Goal: Information Seeking & Learning: Compare options

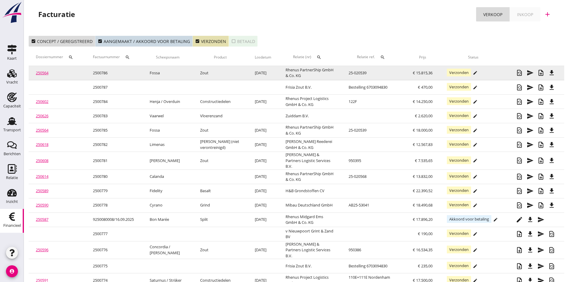
click at [43, 71] on link "250564" at bounding box center [42, 72] width 13 height 5
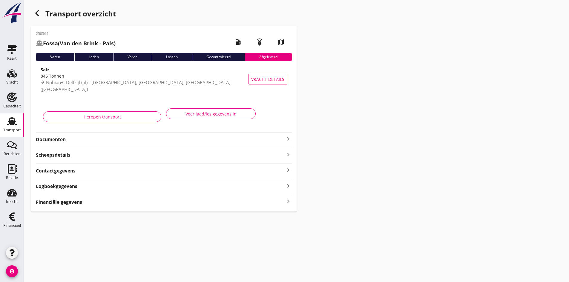
click at [12, 124] on use at bounding box center [12, 121] width 10 height 8
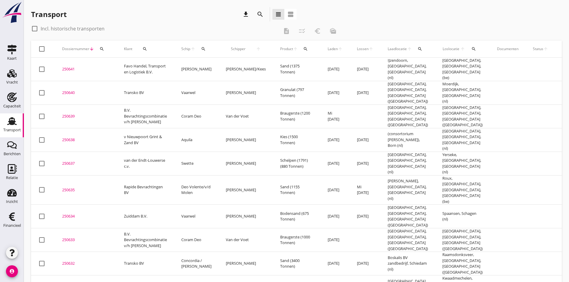
click at [71, 261] on div "250632" at bounding box center [85, 264] width 47 height 6
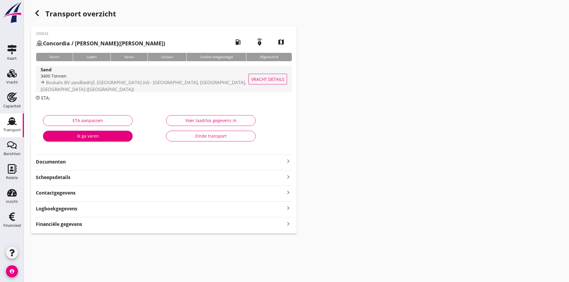
click at [56, 79] on div "3400 Tonnen" at bounding box center [150, 76] width 218 height 6
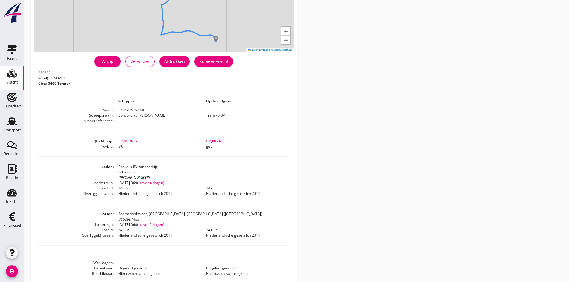
scroll to position [118, 0]
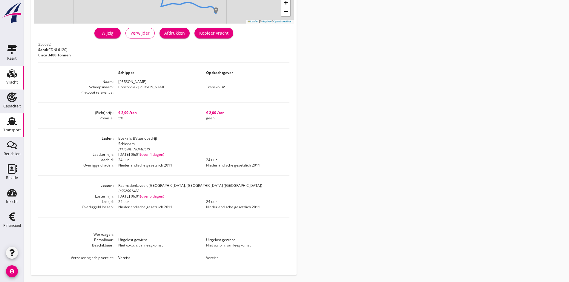
click at [11, 123] on use at bounding box center [12, 121] width 10 height 8
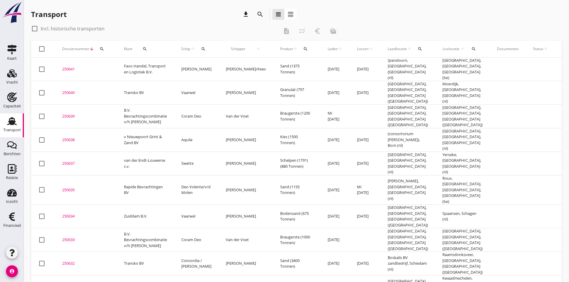
click at [68, 237] on div "250633" at bounding box center [85, 240] width 47 height 6
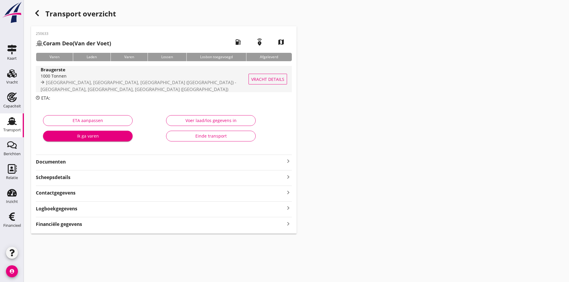
click at [52, 79] on div "1000 Tonnen" at bounding box center [153, 76] width 224 height 6
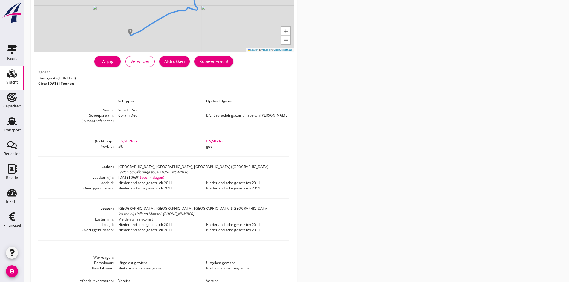
scroll to position [119, 0]
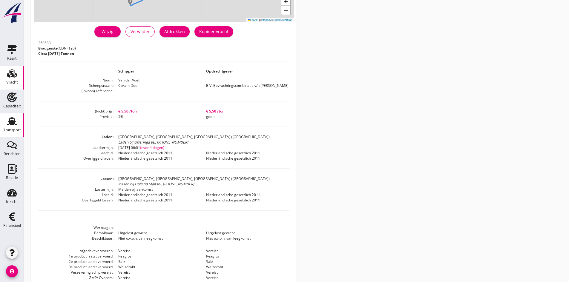
click at [15, 121] on icon "Transport" at bounding box center [12, 121] width 10 height 10
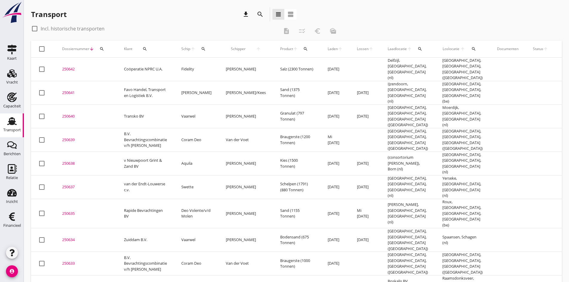
click at [70, 237] on div "250634" at bounding box center [85, 240] width 47 height 6
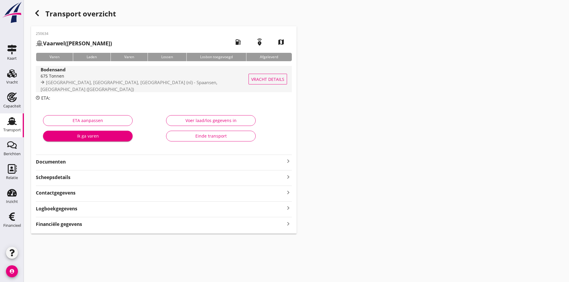
click at [63, 79] on div "675 Tonnen" at bounding box center [149, 76] width 216 height 6
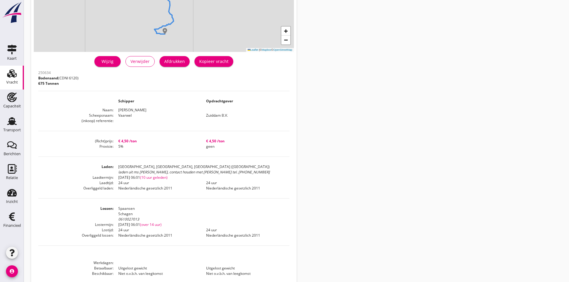
scroll to position [118, 0]
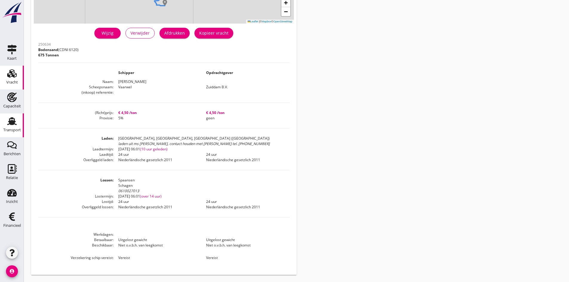
click at [13, 122] on use at bounding box center [12, 121] width 10 height 8
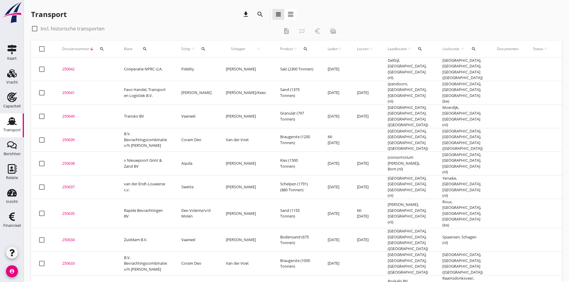
click at [70, 184] on div "250637" at bounding box center [85, 187] width 47 height 6
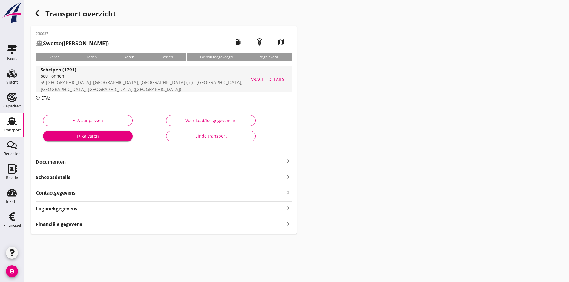
click at [66, 73] on div "Schelpen (1791)" at bounding box center [151, 69] width 221 height 7
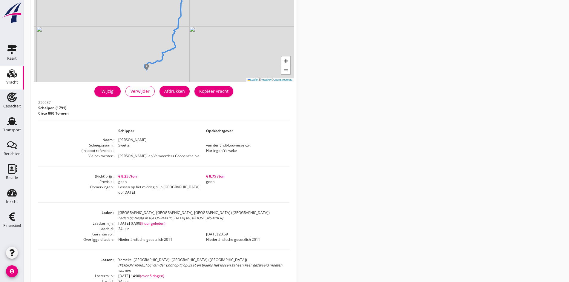
scroll to position [90, 0]
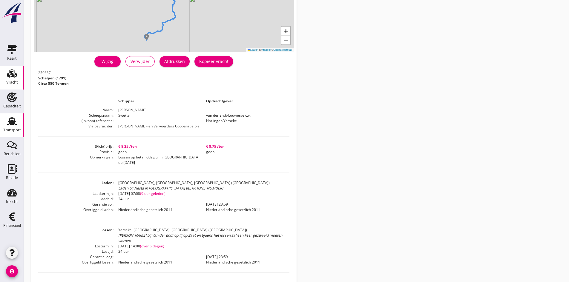
click at [12, 123] on use at bounding box center [12, 121] width 10 height 8
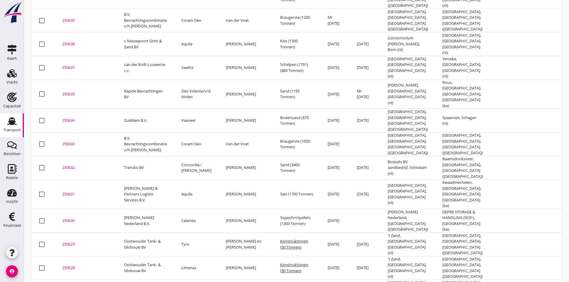
scroll to position [30, 0]
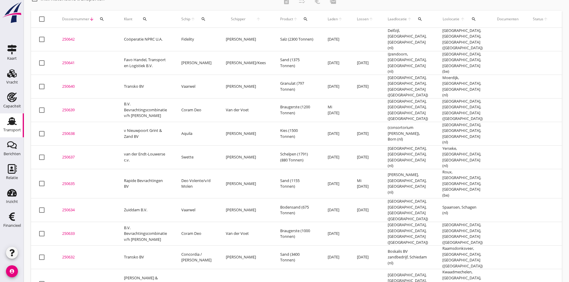
click at [70, 181] on div "250635" at bounding box center [85, 184] width 47 height 6
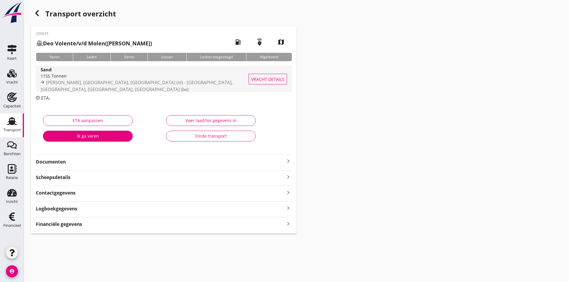
click at [60, 78] on div "1155 Tonnen" at bounding box center [151, 76] width 221 height 6
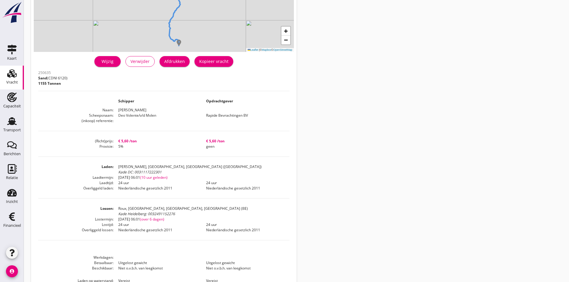
scroll to position [118, 0]
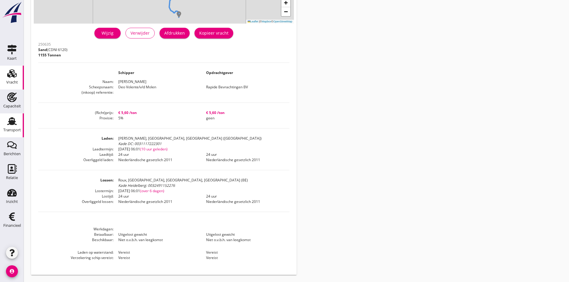
click at [13, 121] on use at bounding box center [12, 121] width 10 height 8
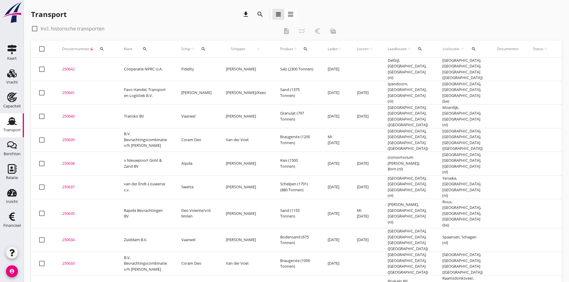
click at [67, 161] on div "250638" at bounding box center [85, 164] width 47 height 6
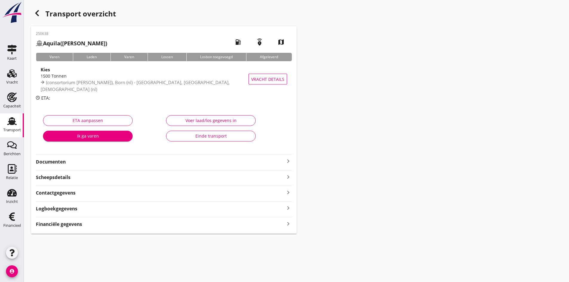
click at [83, 78] on div "1500 Tonnen" at bounding box center [147, 76] width 213 height 6
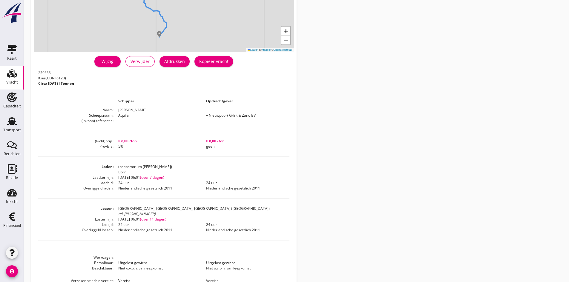
scroll to position [113, 0]
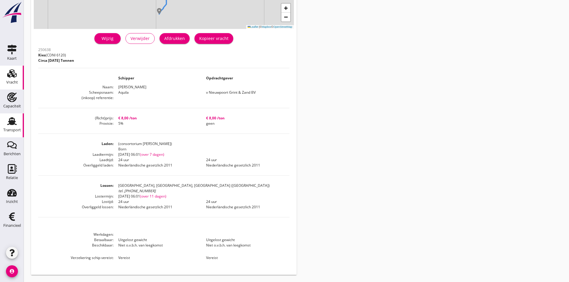
click at [14, 122] on use at bounding box center [12, 121] width 10 height 8
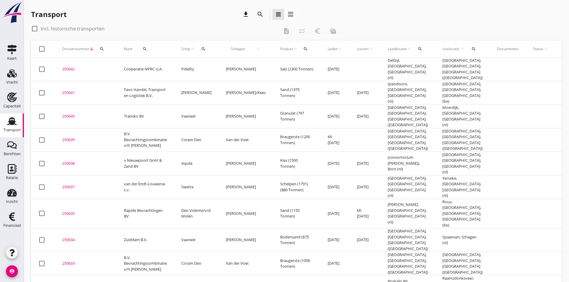
click at [71, 137] on div "250639" at bounding box center [85, 140] width 47 height 6
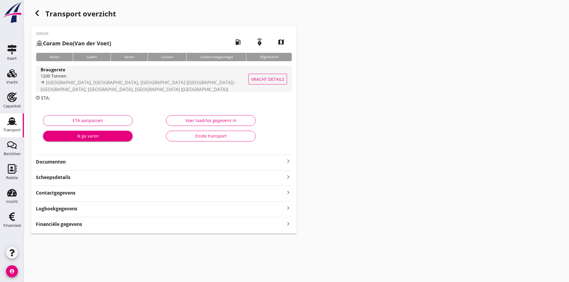
click at [60, 79] on div "1200 Tonnen" at bounding box center [153, 76] width 224 height 6
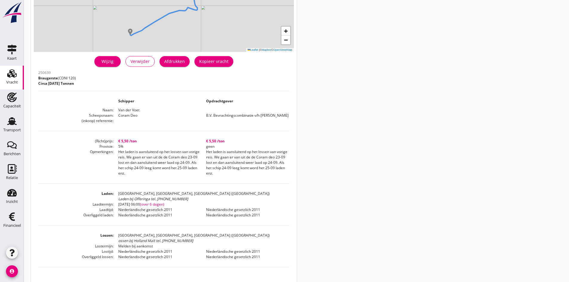
scroll to position [119, 0]
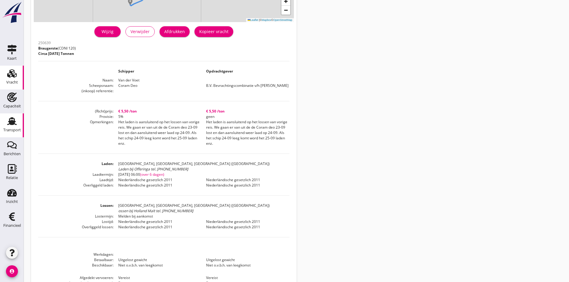
click at [13, 121] on use at bounding box center [12, 121] width 10 height 8
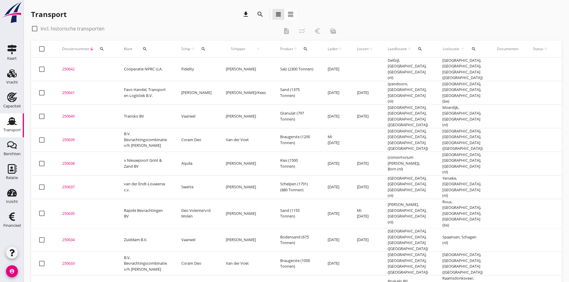
click at [70, 113] on div "250640" at bounding box center [85, 116] width 47 height 6
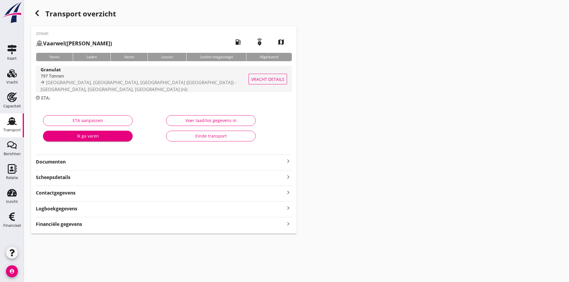
click at [61, 77] on div "797 Tonnen" at bounding box center [151, 76] width 221 height 6
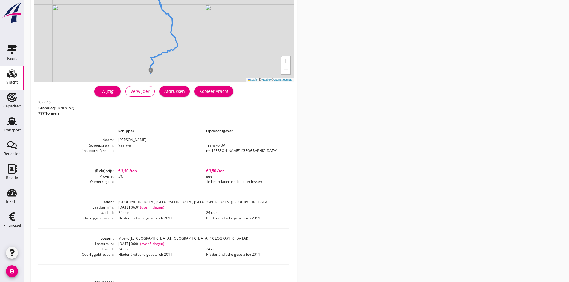
scroll to position [90, 0]
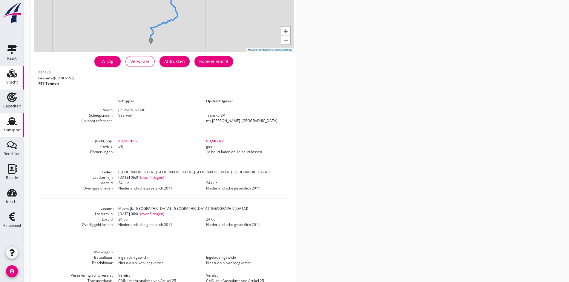
click at [13, 121] on use at bounding box center [12, 121] width 10 height 8
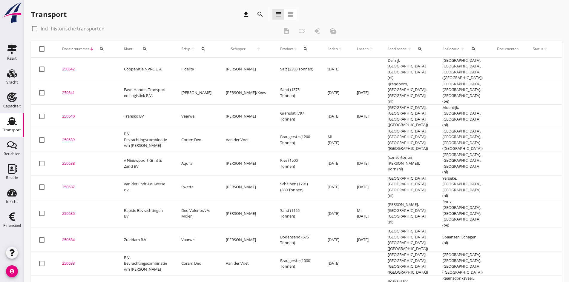
click at [69, 90] on div "250641" at bounding box center [85, 93] width 47 height 6
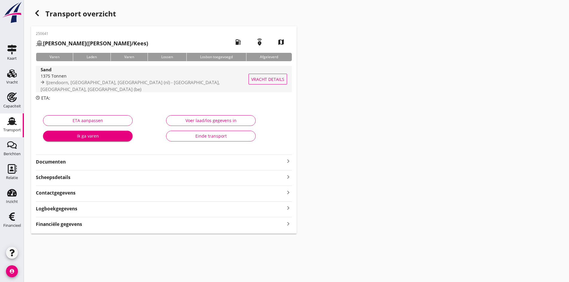
click at [88, 79] on div "1375 Tonnen" at bounding box center [149, 76] width 216 height 6
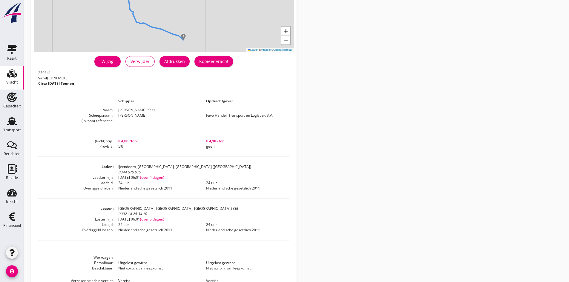
scroll to position [113, 0]
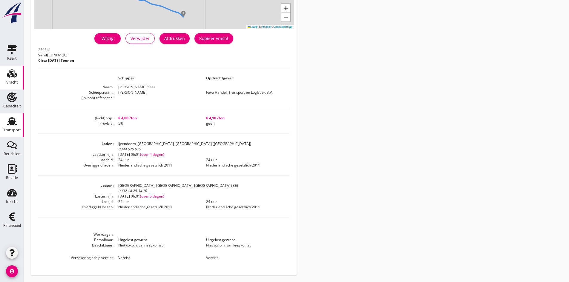
click at [11, 121] on use at bounding box center [12, 121] width 10 height 8
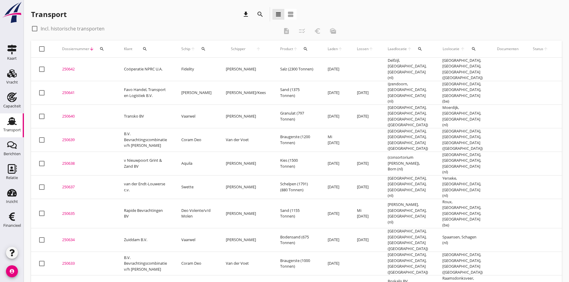
click at [68, 66] on div "250642" at bounding box center [85, 69] width 47 height 6
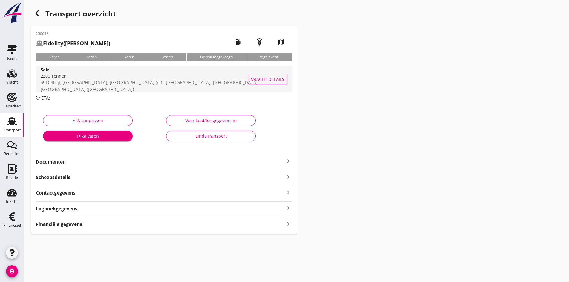
click at [60, 79] on div "2300 Tonnen" at bounding box center [150, 76] width 219 height 6
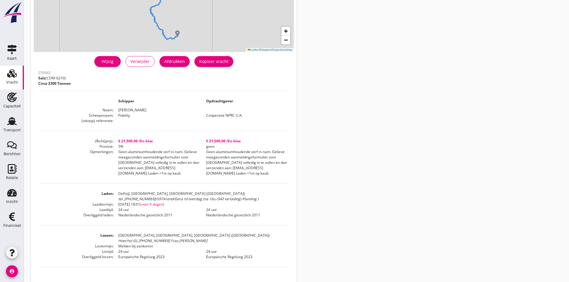
scroll to position [119, 0]
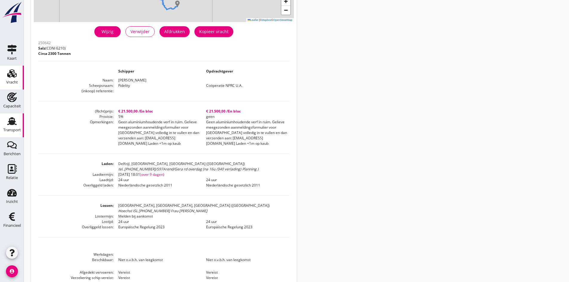
click at [15, 122] on use at bounding box center [12, 121] width 10 height 8
